Goal: Information Seeking & Learning: Learn about a topic

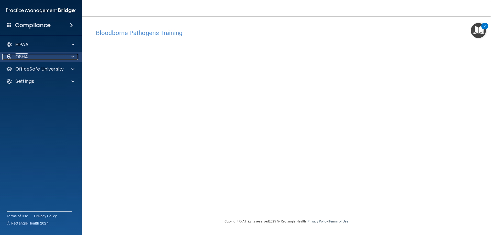
click at [70, 54] on div at bounding box center [72, 57] width 13 height 6
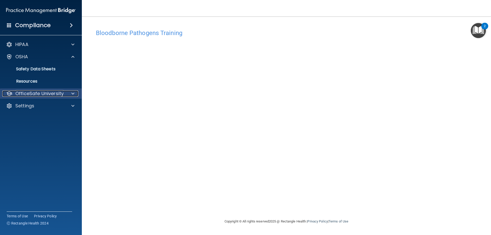
drag, startPoint x: 62, startPoint y: 93, endPoint x: 63, endPoint y: 96, distance: 2.6
click at [62, 94] on p "OfficeSafe University" at bounding box center [39, 94] width 48 height 6
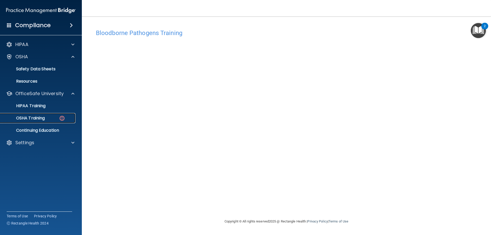
click at [64, 119] on img at bounding box center [62, 118] width 6 height 6
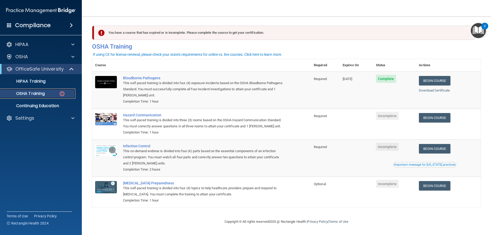
scroll to position [6, 0]
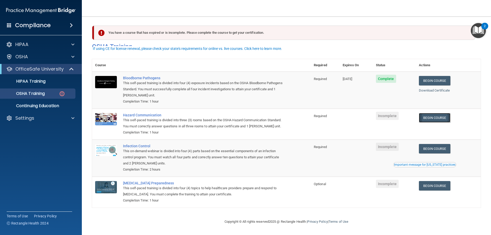
click at [444, 115] on link "Begin Course" at bounding box center [434, 117] width 31 height 9
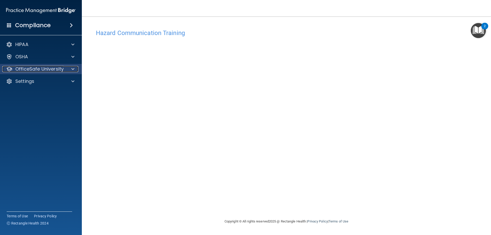
click at [63, 71] on div "OfficeSafe University" at bounding box center [33, 69] width 63 height 6
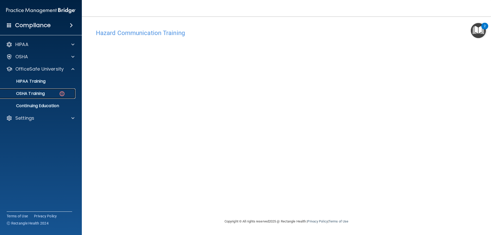
click at [58, 92] on div "OSHA Training" at bounding box center [38, 93] width 70 height 5
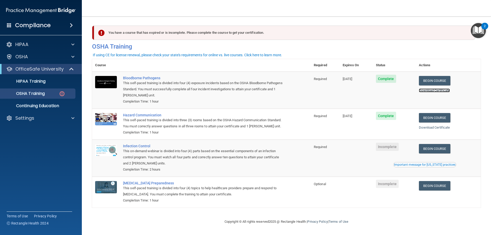
click at [435, 91] on link "Download Certificate" at bounding box center [434, 91] width 31 height 4
click at [23, 92] on p "OSHA Training" at bounding box center [23, 93] width 41 height 5
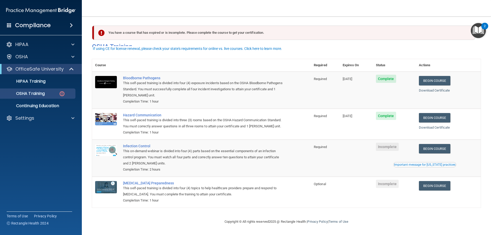
scroll to position [6, 0]
click at [446, 149] on link "Begin Course" at bounding box center [434, 148] width 31 height 9
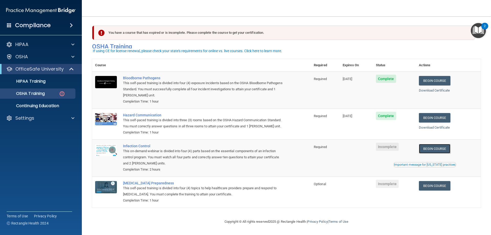
scroll to position [0, 0]
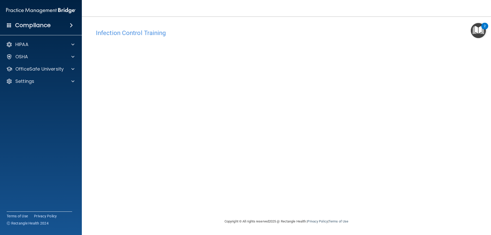
click at [479, 34] on img "Open Resource Center, 2 new notifications" at bounding box center [478, 30] width 15 height 15
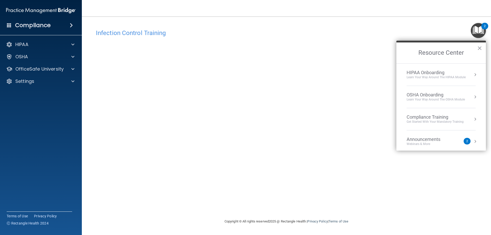
click at [392, 81] on div "Infection Control Training This course doesn’t expire until . Are you sure you …" at bounding box center [286, 123] width 389 height 192
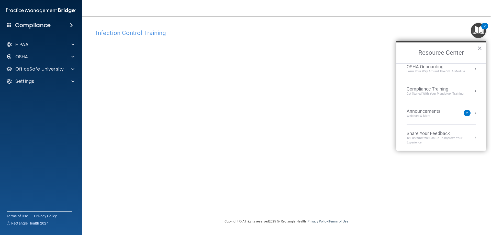
scroll to position [29, 0]
click at [482, 51] on button "×" at bounding box center [480, 48] width 5 height 8
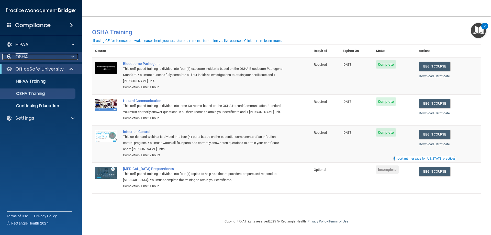
click at [65, 58] on div "OSHA" at bounding box center [33, 57] width 63 height 6
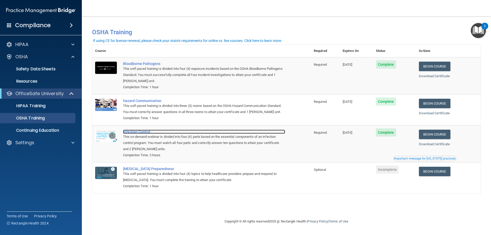
click at [142, 134] on div "Infection Control" at bounding box center [204, 132] width 162 height 4
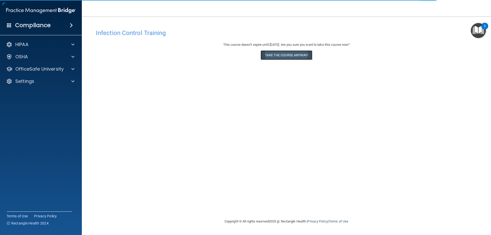
click at [280, 58] on button "Take the course anyway!" at bounding box center [286, 54] width 51 height 9
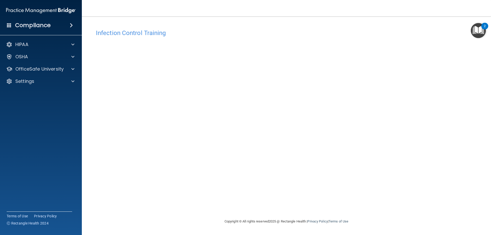
click at [373, 193] on div "Infection Control Training This course doesn’t expire until [DATE]. Are you sur…" at bounding box center [286, 123] width 389 height 192
click at [374, 33] on h4 "Infection Control Training" at bounding box center [286, 33] width 381 height 7
